Goal: Task Accomplishment & Management: Use online tool/utility

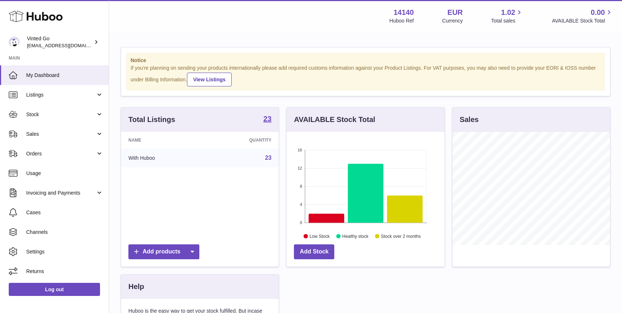
scroll to position [113, 157]
click at [66, 117] on span "Stock" at bounding box center [60, 114] width 69 height 7
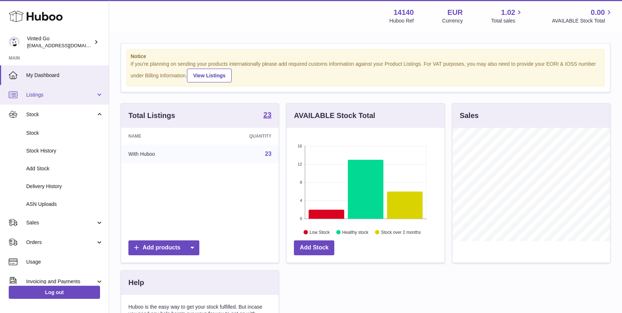
scroll to position [2, 0]
click at [56, 94] on span "Listings" at bounding box center [60, 93] width 69 height 7
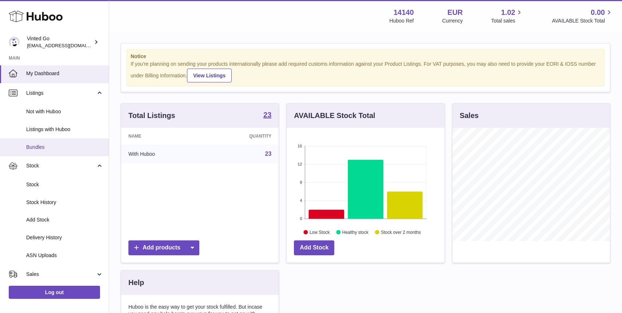
scroll to position [7, 0]
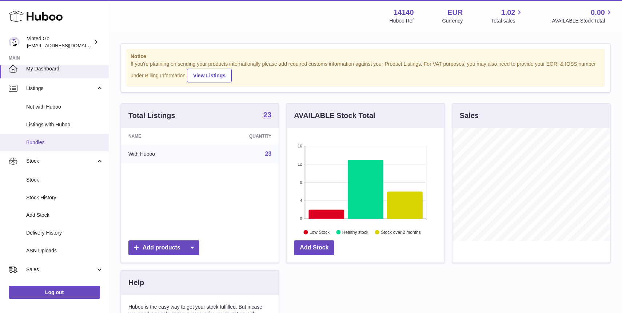
click at [72, 145] on span "Bundles" at bounding box center [64, 142] width 77 height 7
click at [72, 144] on span "Bundles" at bounding box center [64, 142] width 77 height 7
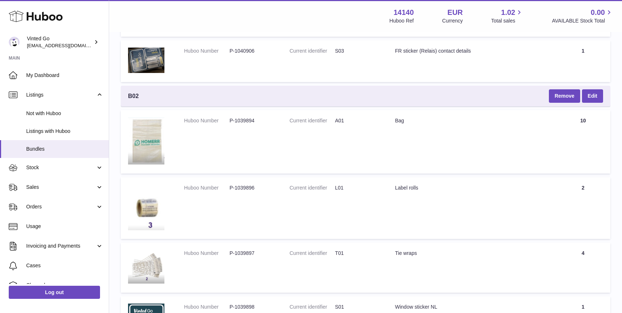
scroll to position [2487, 0]
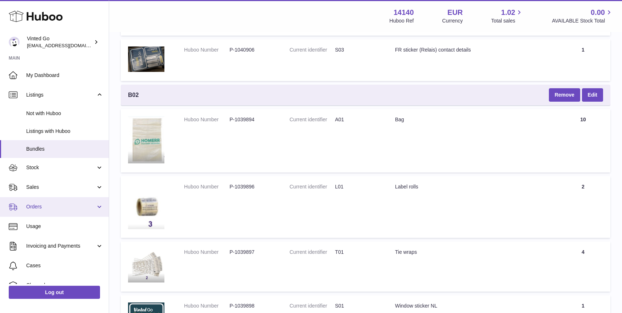
click at [67, 212] on link "Orders" at bounding box center [54, 207] width 109 height 20
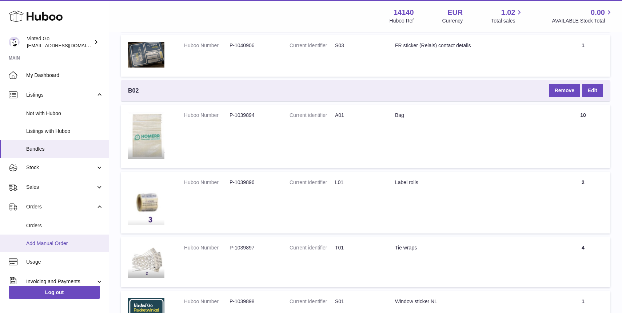
click at [65, 237] on link "Add Manual Order" at bounding box center [54, 244] width 109 height 18
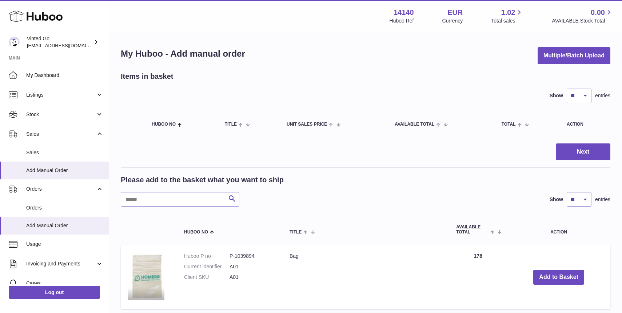
scroll to position [0, 0]
click at [562, 59] on button "Multiple/Batch Upload" at bounding box center [573, 55] width 73 height 17
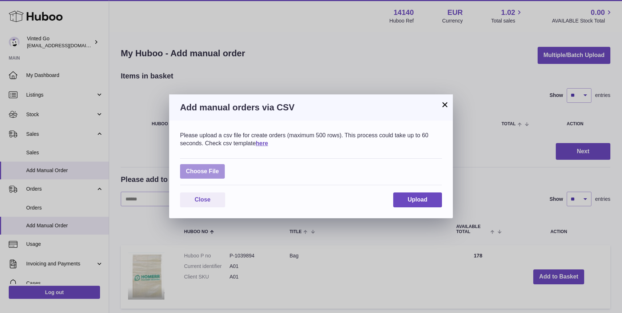
click at [214, 169] on label at bounding box center [202, 171] width 45 height 15
click at [219, 168] on input "file" at bounding box center [219, 168] width 0 height 0
type input "**********"
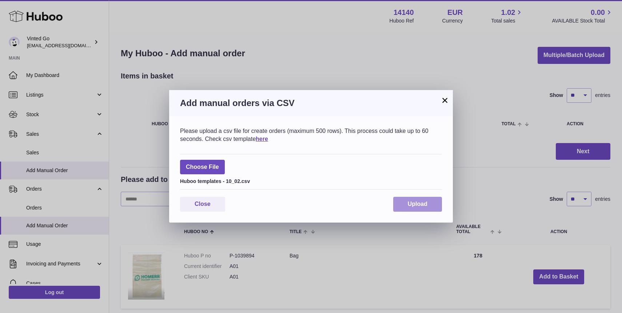
click at [423, 205] on span "Upload" at bounding box center [418, 204] width 20 height 6
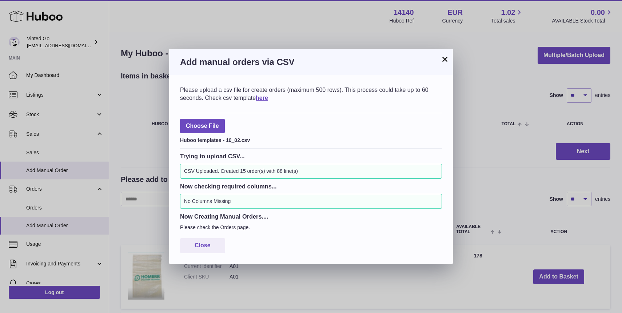
drag, startPoint x: 442, startPoint y: 58, endPoint x: 446, endPoint y: 60, distance: 4.6
click at [443, 58] on button "×" at bounding box center [444, 59] width 9 height 9
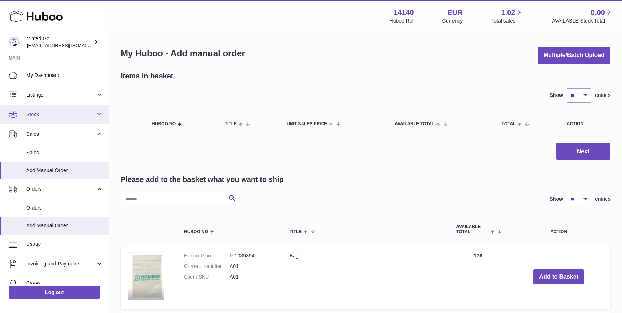
click at [52, 119] on link "Stock" at bounding box center [54, 115] width 109 height 20
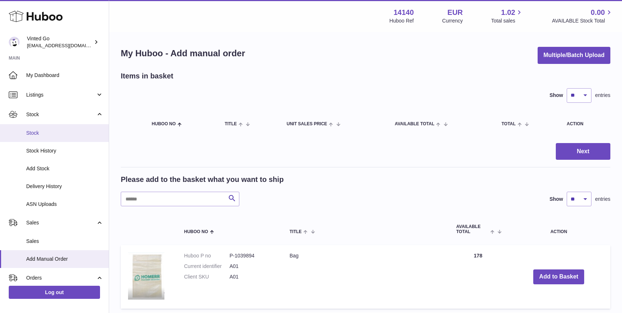
click at [53, 137] on link "Stock" at bounding box center [54, 133] width 109 height 18
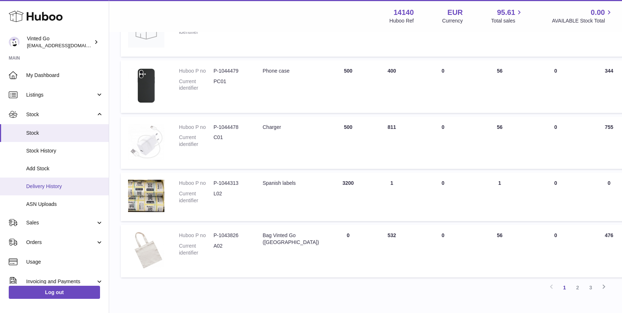
scroll to position [381, 1]
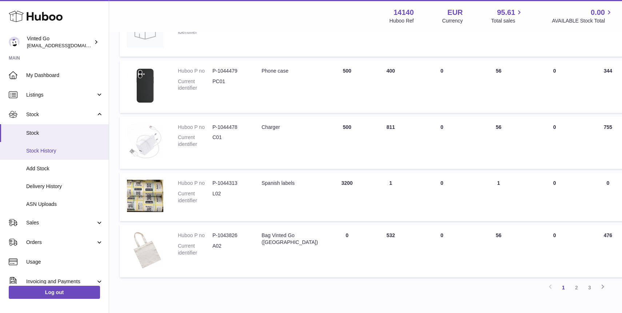
click at [62, 152] on span "Stock History" at bounding box center [64, 151] width 77 height 7
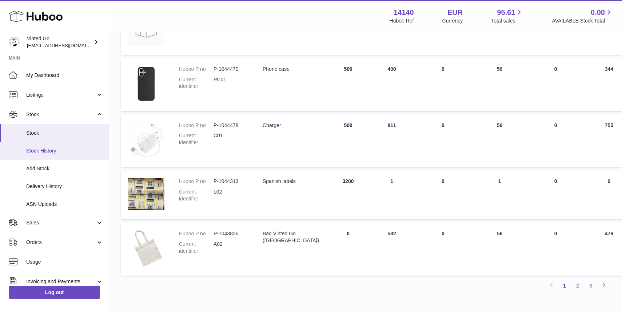
scroll to position [384, 0]
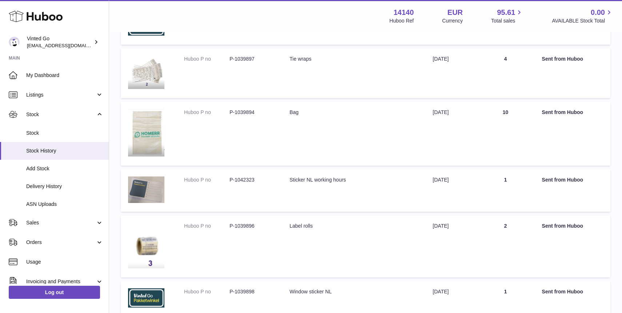
scroll to position [231, 0]
click at [65, 183] on span "Delivery History" at bounding box center [64, 186] width 77 height 7
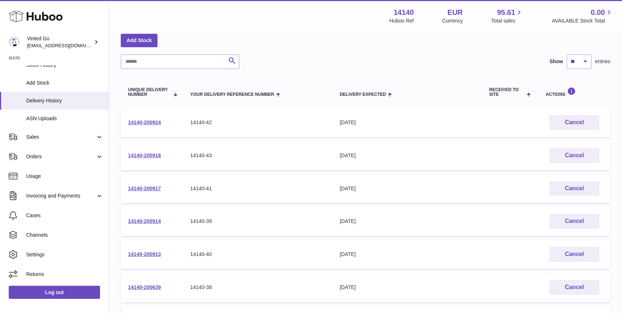
scroll to position [37, 0]
click at [144, 121] on link "14140-200924" at bounding box center [144, 122] width 33 height 6
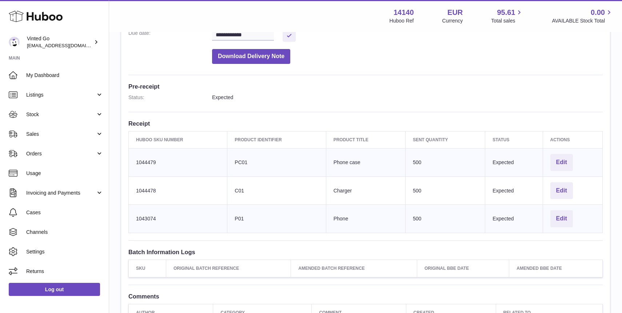
scroll to position [154, 0]
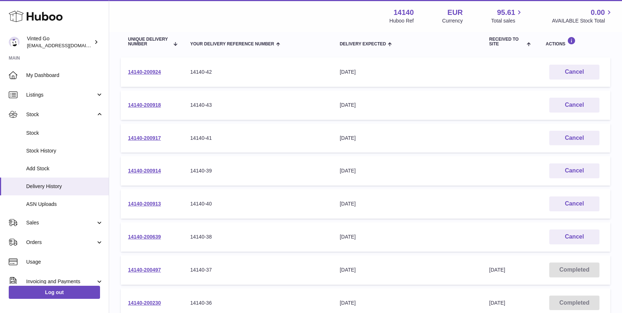
scroll to position [88, 0]
click at [151, 203] on link "14140-200913" at bounding box center [144, 203] width 33 height 6
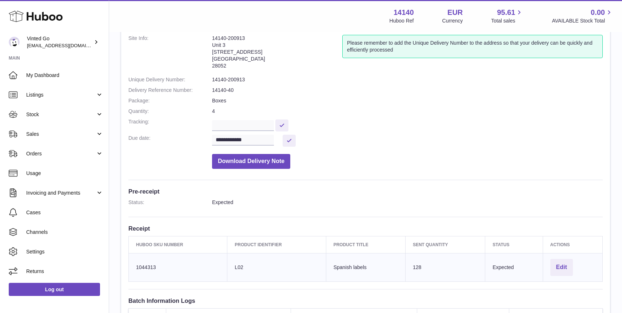
scroll to position [46, 0]
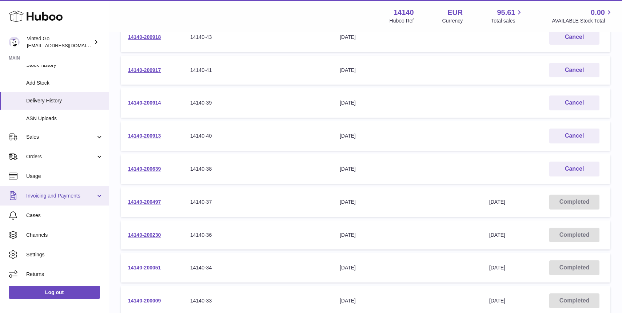
scroll to position [167, 0]
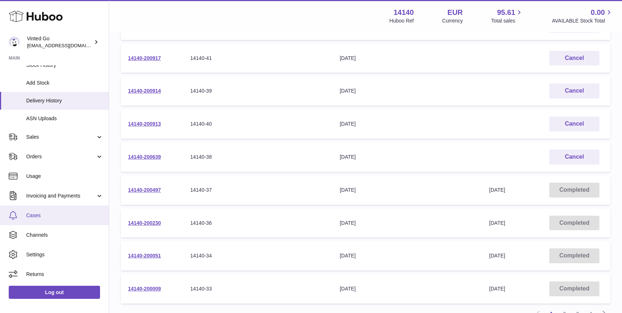
click at [70, 221] on link "Cases" at bounding box center [54, 216] width 109 height 20
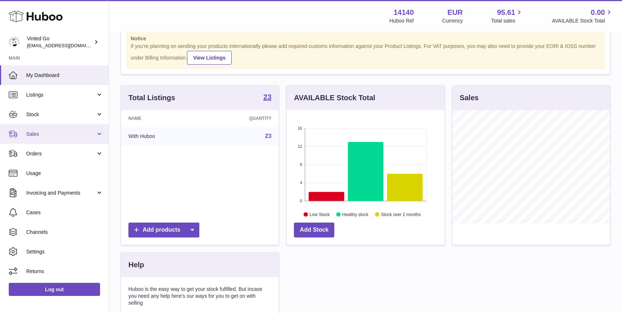
scroll to position [31, 0]
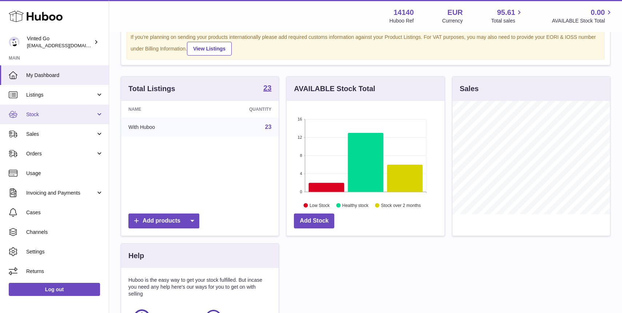
click at [51, 108] on link "Stock" at bounding box center [54, 115] width 109 height 20
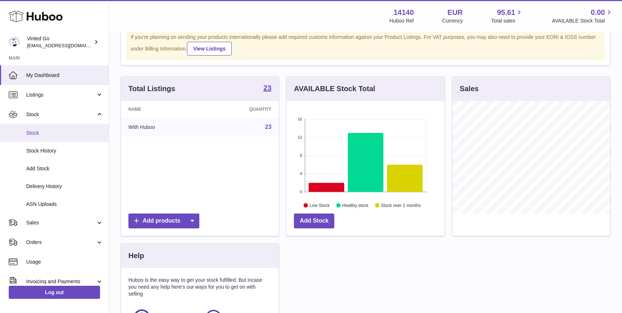
click at [43, 129] on link "Stock" at bounding box center [54, 133] width 109 height 18
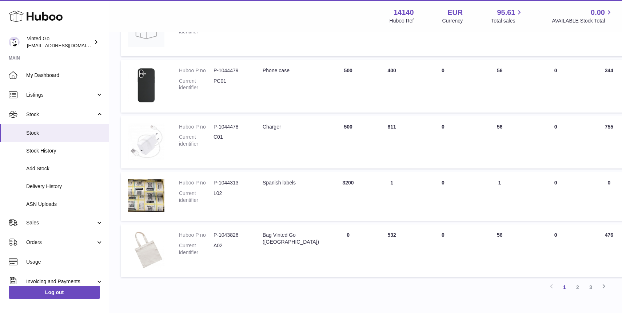
scroll to position [387, 0]
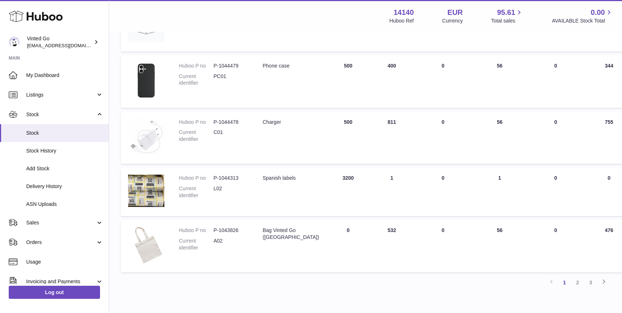
click at [216, 187] on dd "L02" at bounding box center [230, 192] width 35 height 14
drag, startPoint x: 216, startPoint y: 187, endPoint x: 259, endPoint y: 189, distance: 42.9
click at [216, 187] on dd "L02" at bounding box center [230, 192] width 35 height 14
copy dd "L02"
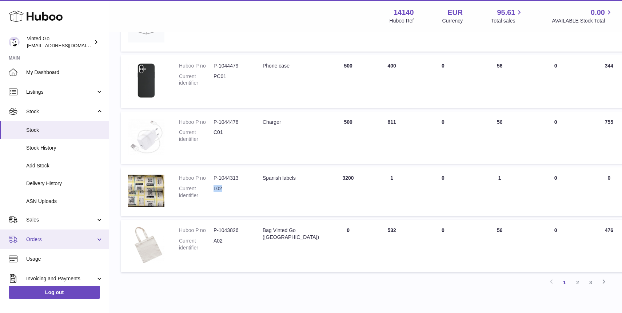
click at [50, 238] on span "Orders" at bounding box center [60, 239] width 69 height 7
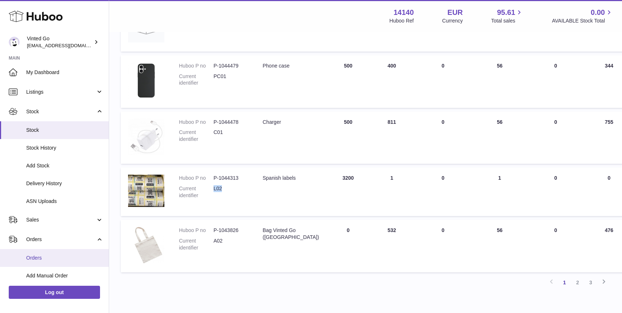
click at [49, 255] on span "Orders" at bounding box center [64, 258] width 77 height 7
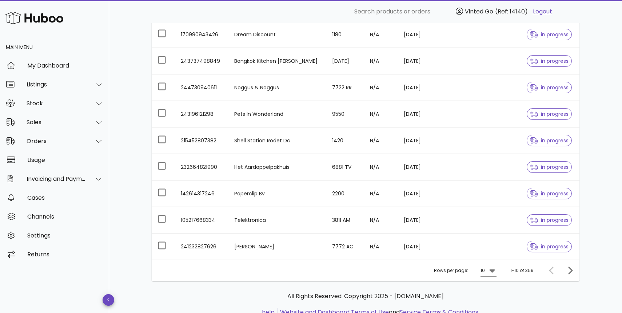
scroll to position [165, 0]
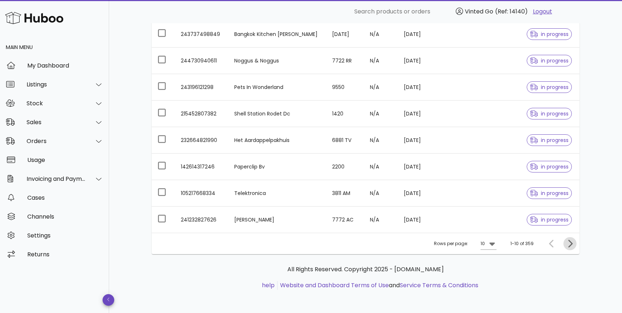
drag, startPoint x: 569, startPoint y: 240, endPoint x: 568, endPoint y: 236, distance: 4.1
click at [569, 240] on icon "Next page" at bounding box center [570, 244] width 4 height 8
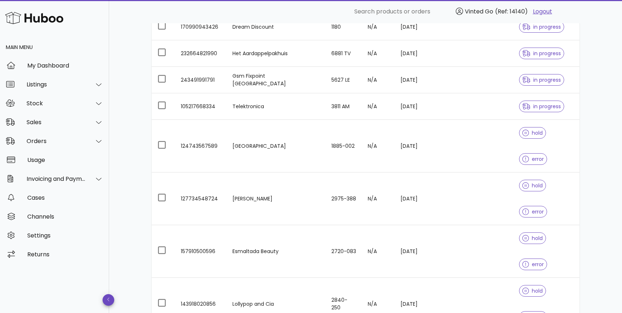
scroll to position [165, 0]
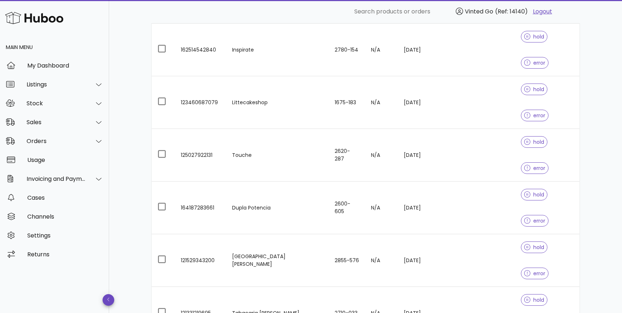
scroll to position [164, 0]
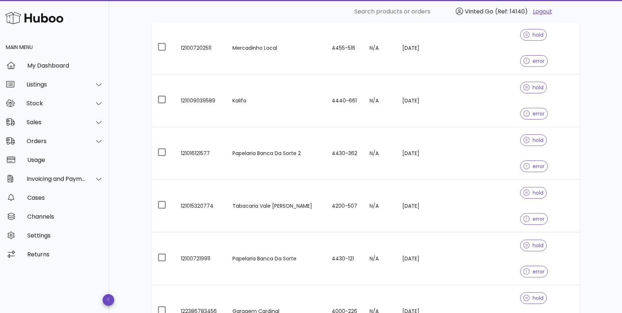
scroll to position [162, 0]
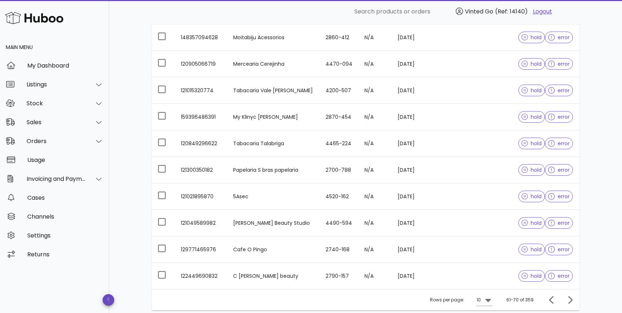
scroll to position [165, 0]
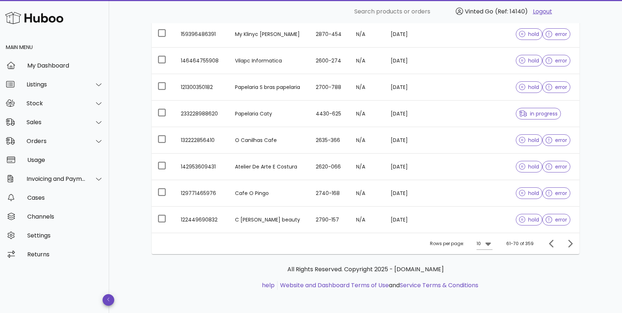
click at [603, 139] on div "Orders order actions ​ Search ​ Date Range ​ Order status Current Orders with H…" at bounding box center [365, 85] width 513 height 455
click at [489, 243] on icon at bounding box center [487, 244] width 5 height 3
click at [486, 286] on div "50" at bounding box center [486, 284] width 7 height 7
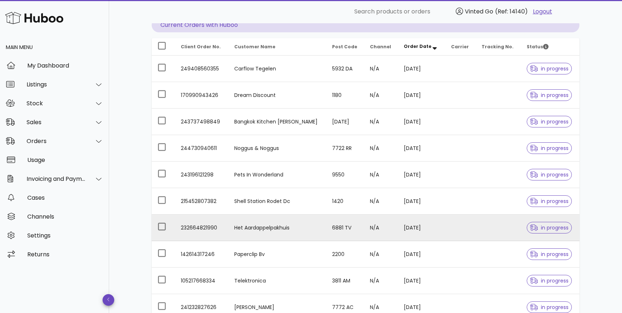
scroll to position [165, 0]
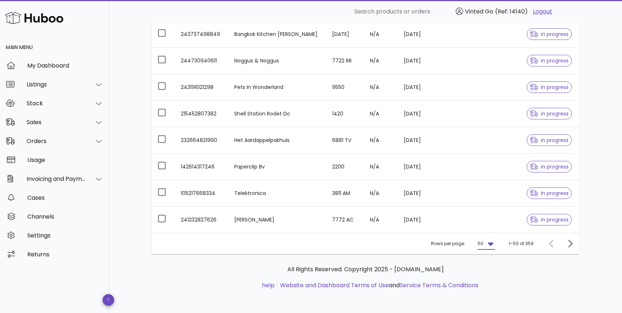
drag, startPoint x: 617, startPoint y: 241, endPoint x: 610, endPoint y: 240, distance: 6.7
click at [617, 241] on div "Orders order actions ​ Search ​ Date Range ​ Order status Current Orders with H…" at bounding box center [365, 85] width 513 height 455
click at [605, 238] on div "Orders order actions ​ Search ​ Date Range ​ Order status Current Orders with H…" at bounding box center [365, 85] width 513 height 455
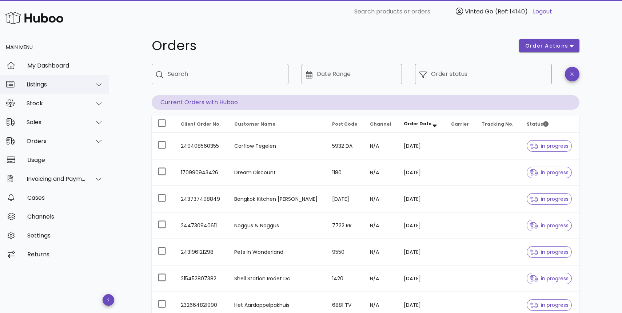
click at [73, 87] on div "Listings" at bounding box center [56, 84] width 59 height 7
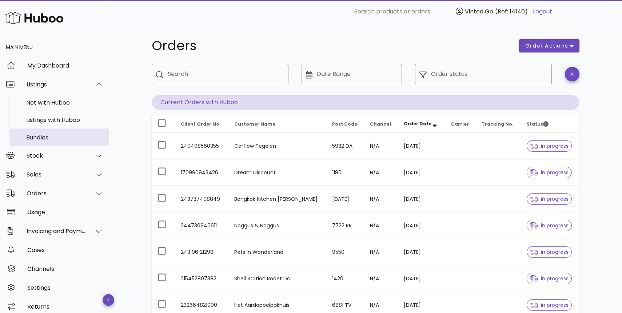
click at [65, 136] on div "Bundles" at bounding box center [64, 137] width 77 height 7
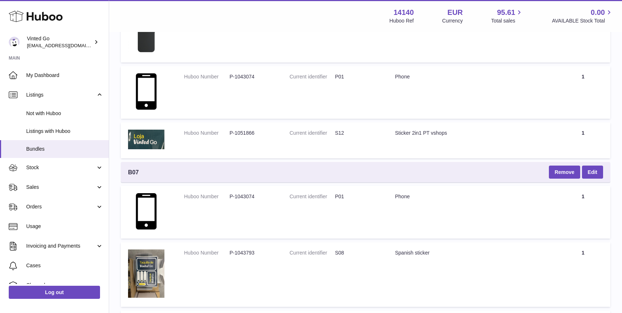
scroll to position [649, 0]
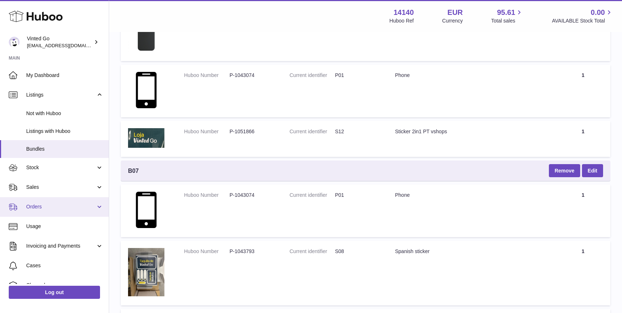
click at [64, 214] on link "Orders" at bounding box center [54, 207] width 109 height 20
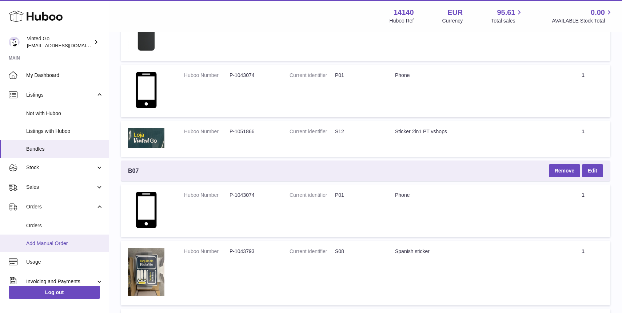
click at [56, 246] on span "Add Manual Order" at bounding box center [64, 243] width 77 height 7
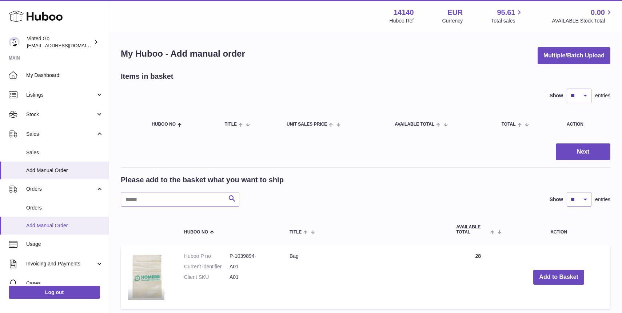
drag, startPoint x: 58, startPoint y: 226, endPoint x: 72, endPoint y: 228, distance: 13.9
click at [58, 226] on span "Add Manual Order" at bounding box center [64, 226] width 77 height 7
click at [565, 57] on button "Multiple/Batch Upload" at bounding box center [573, 55] width 73 height 17
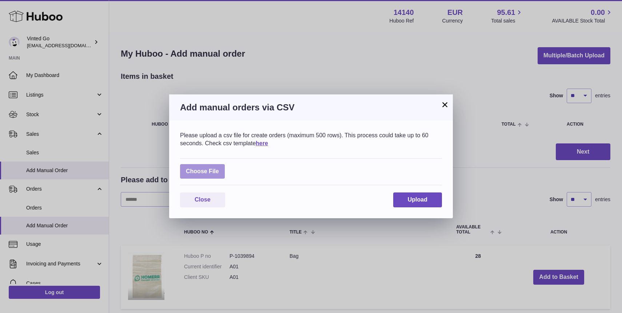
click at [194, 177] on label at bounding box center [202, 171] width 45 height 15
click at [219, 168] on input "file" at bounding box center [219, 168] width 0 height 0
type input "**********"
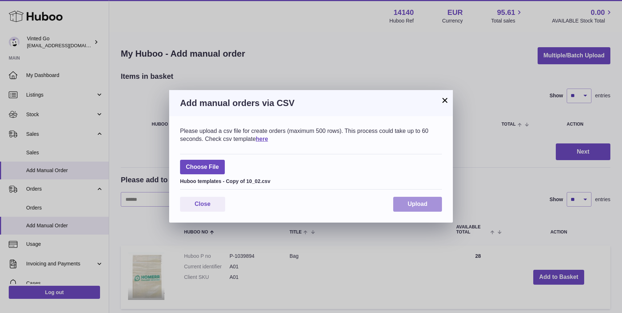
click at [434, 205] on button "Upload" at bounding box center [417, 204] width 49 height 15
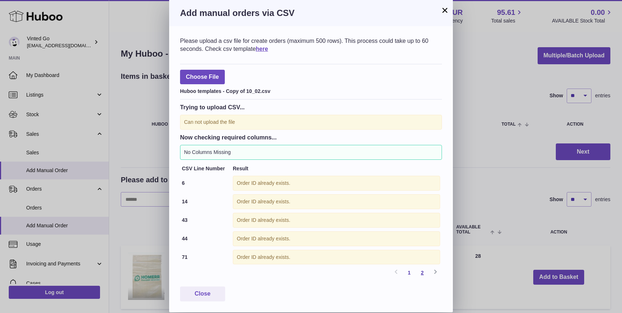
click at [422, 273] on link "2" at bounding box center [422, 273] width 13 height 13
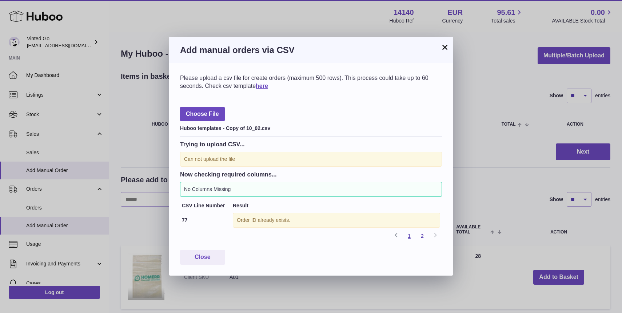
click at [406, 235] on link "1" at bounding box center [409, 236] width 13 height 13
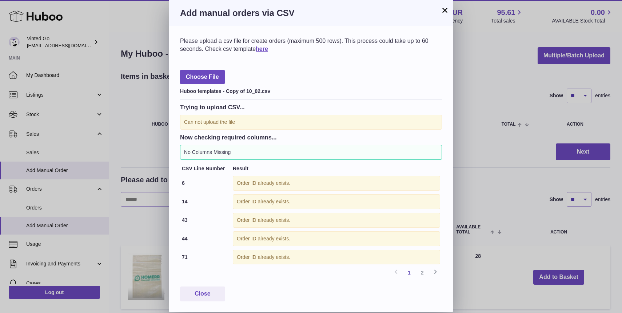
click at [439, 8] on h3 "Add manual orders via CSV" at bounding box center [311, 13] width 262 height 12
click at [442, 9] on button "×" at bounding box center [444, 10] width 9 height 9
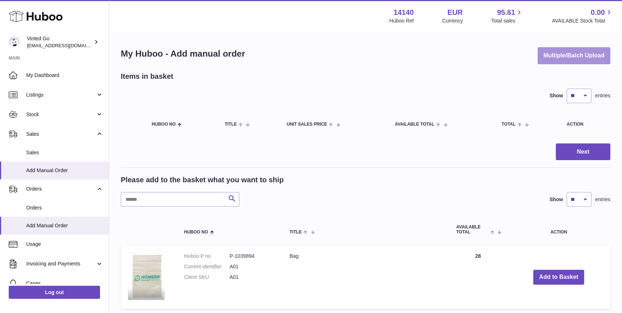
click at [577, 60] on button "Multiple/Batch Upload" at bounding box center [573, 55] width 73 height 17
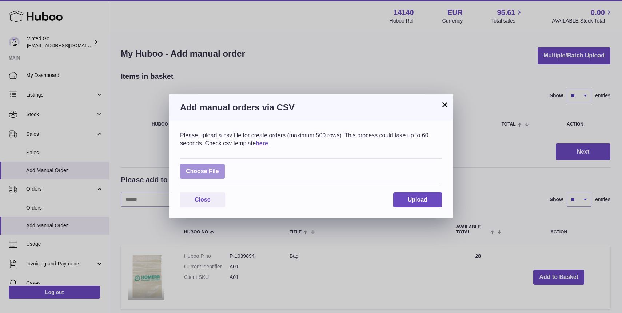
click at [218, 177] on label at bounding box center [202, 171] width 45 height 15
click at [219, 168] on input "file" at bounding box center [219, 168] width 0 height 0
type input "**********"
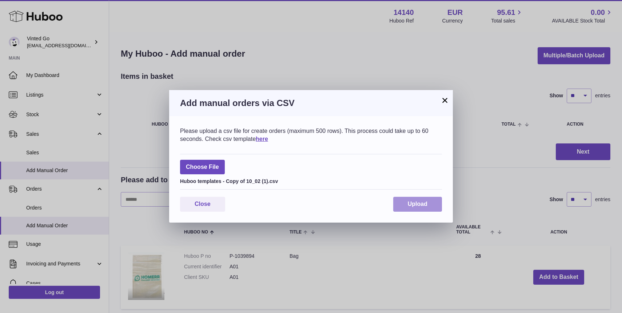
click at [425, 205] on span "Upload" at bounding box center [418, 204] width 20 height 6
